Goal: Contribute content

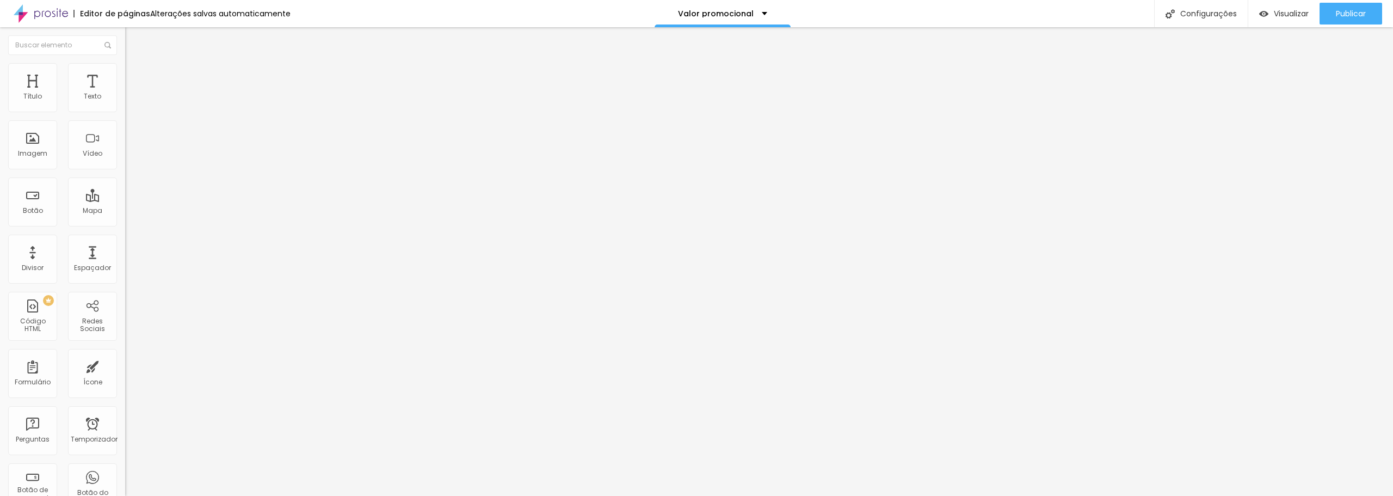
click at [125, 68] on img at bounding box center [130, 68] width 10 height 10
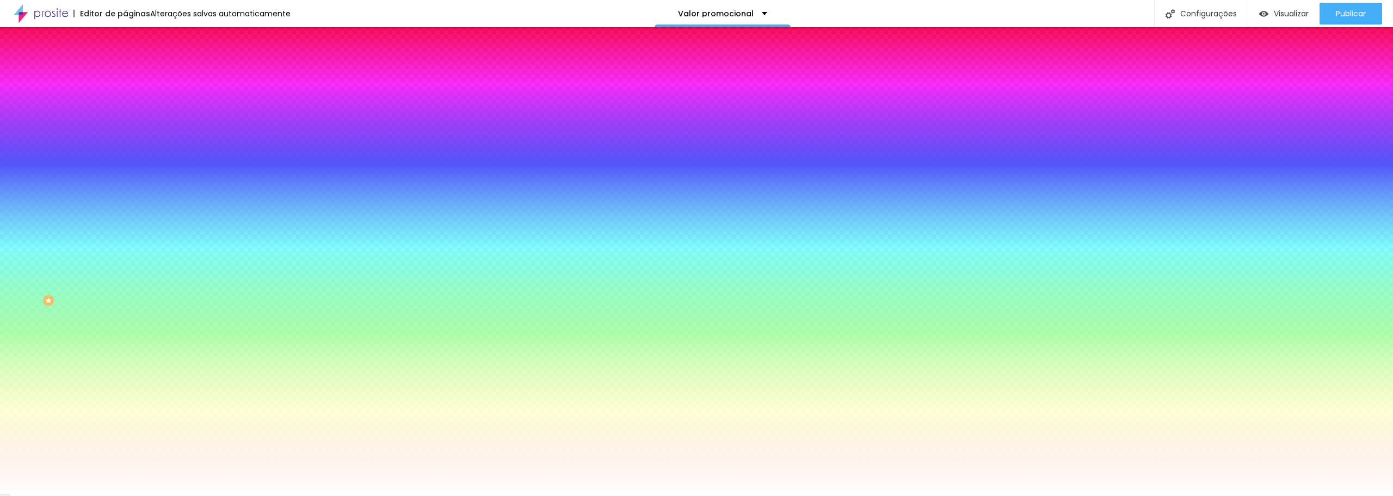
click at [132, 100] on font "Trocar imagem" at bounding box center [158, 95] width 53 height 9
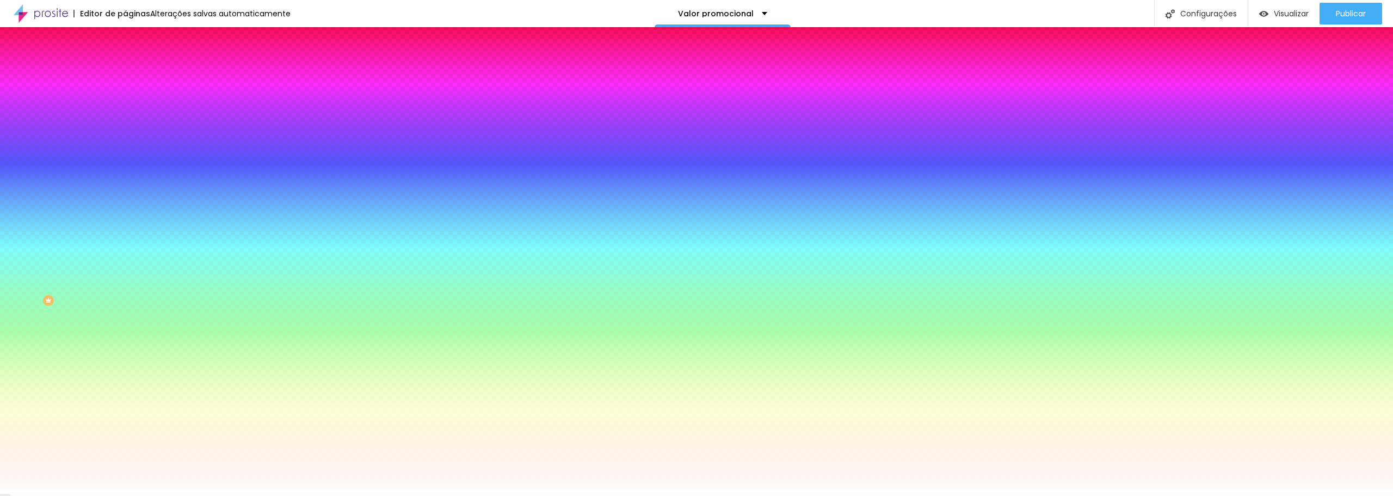
click at [132, 100] on font "Trocar imagem" at bounding box center [158, 95] width 53 height 9
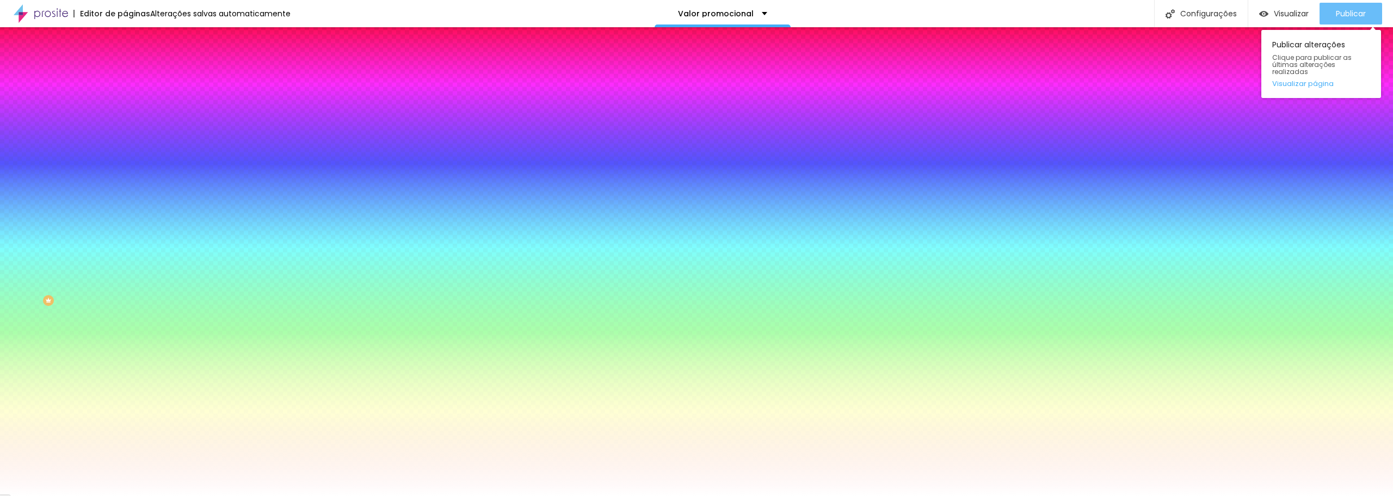
click at [1362, 9] on font "Publicar" at bounding box center [1351, 13] width 30 height 11
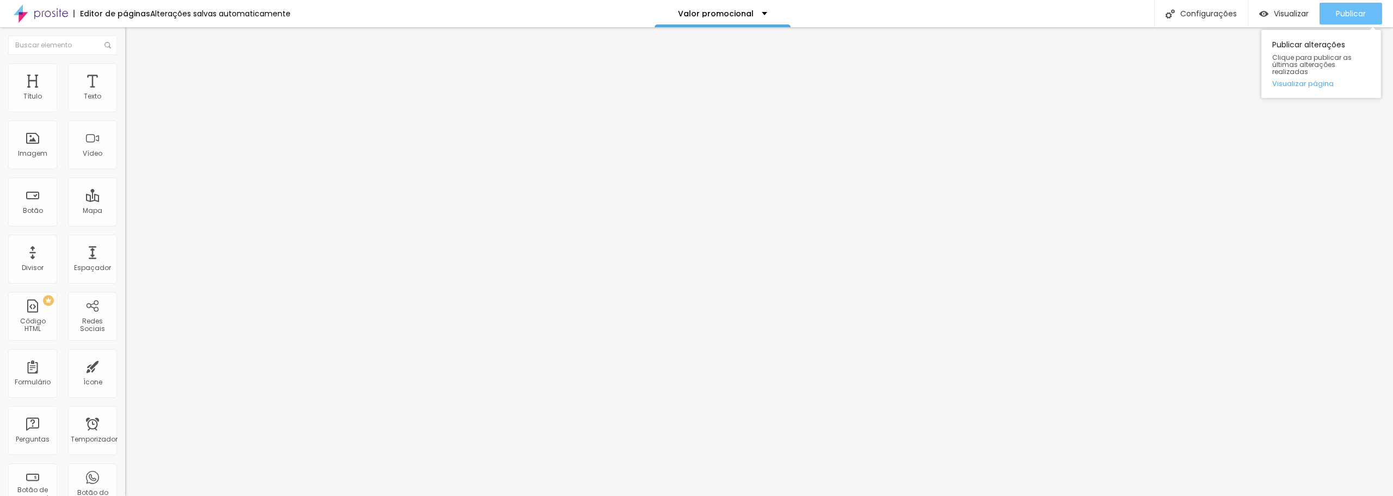
click at [1357, 17] on font "Publicar" at bounding box center [1351, 13] width 30 height 11
click at [125, 63] on img at bounding box center [130, 68] width 10 height 10
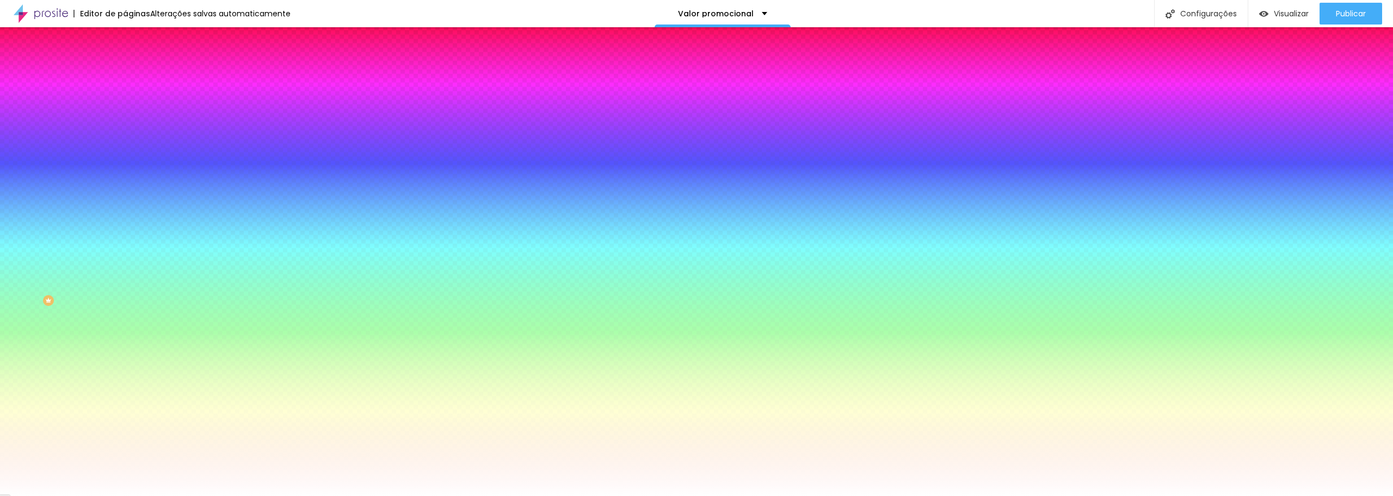
click at [132, 100] on font "Trocar imagem" at bounding box center [158, 95] width 53 height 9
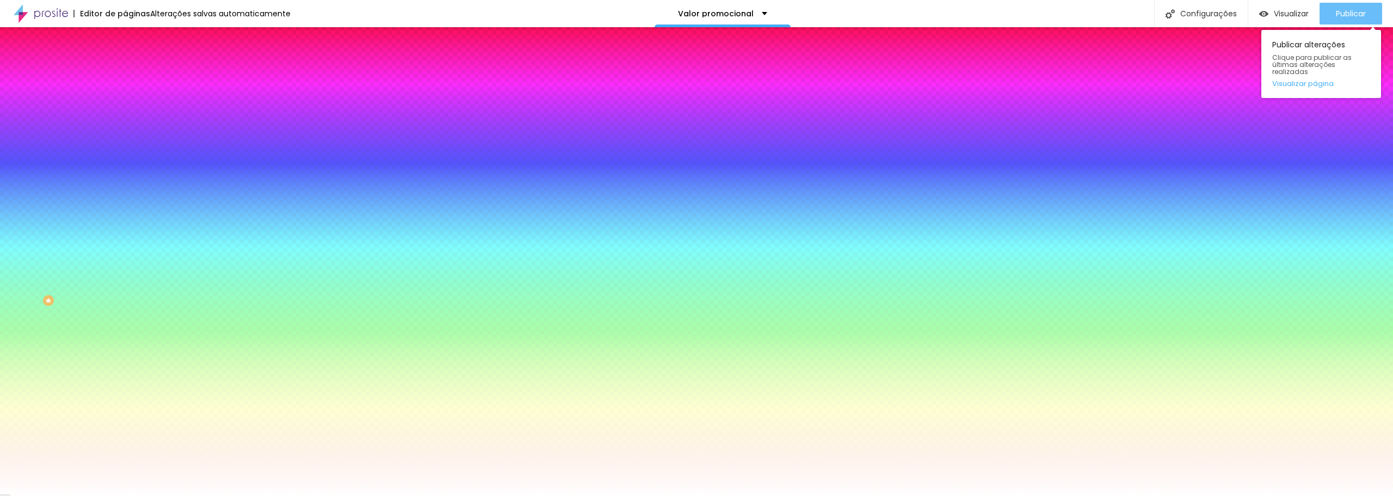
click at [1358, 13] on font "Publicar" at bounding box center [1351, 13] width 30 height 11
click at [1354, 16] on font "Publicar" at bounding box center [1351, 13] width 30 height 11
